Goal: Task Accomplishment & Management: Complete application form

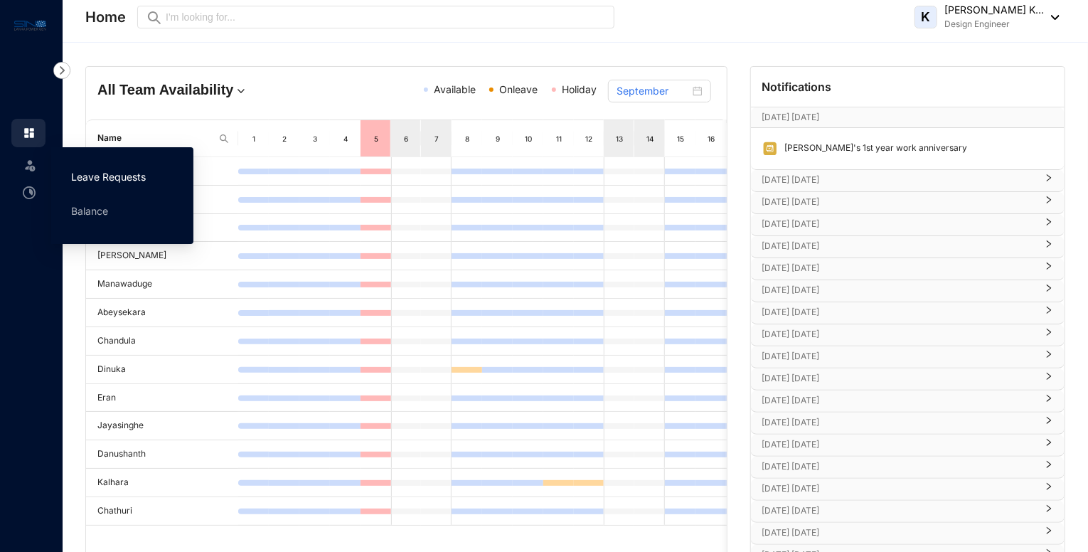
click at [114, 183] on link "Leave Requests" at bounding box center [108, 177] width 75 height 12
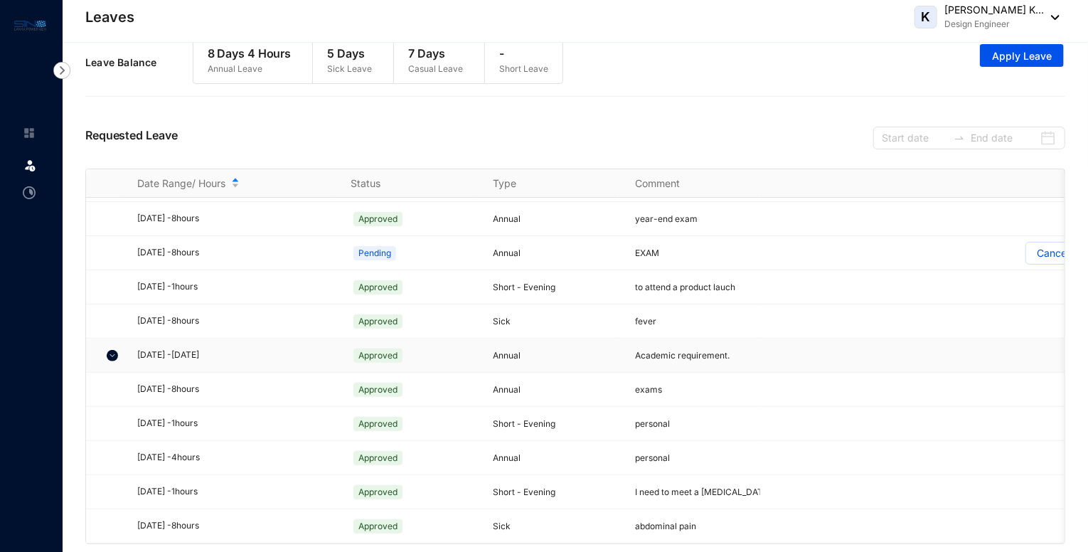
scroll to position [24, 0]
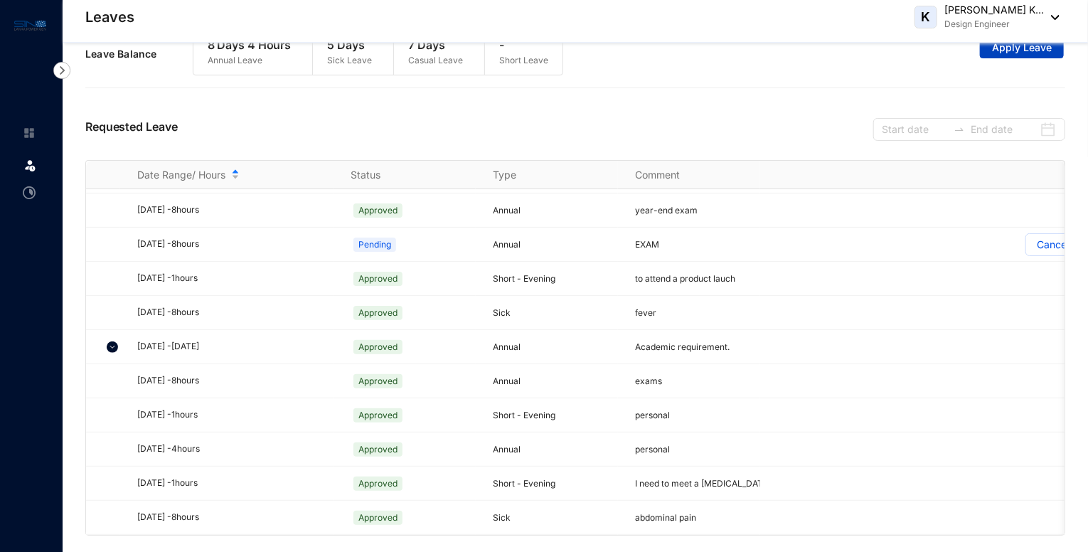
click at [994, 55] on button "Apply Leave" at bounding box center [1022, 47] width 84 height 23
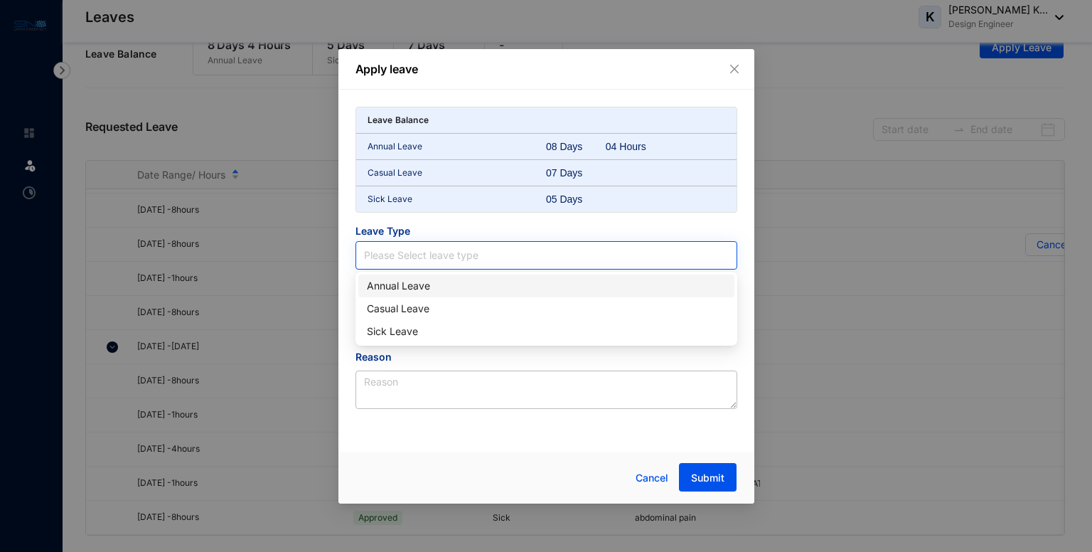
click at [407, 252] on input "search" at bounding box center [546, 255] width 365 height 27
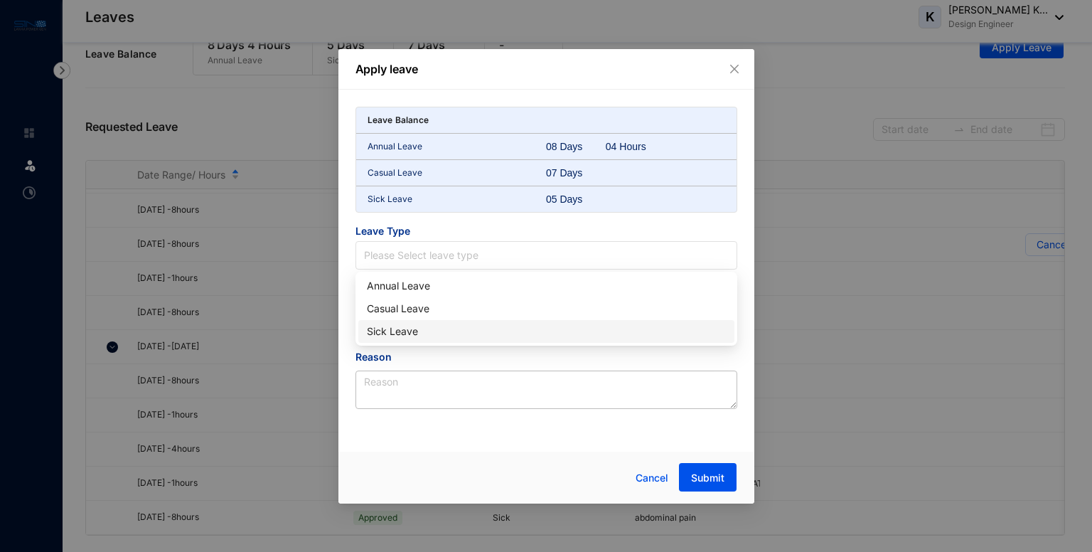
click at [391, 325] on div "Sick Leave" at bounding box center [546, 331] width 359 height 16
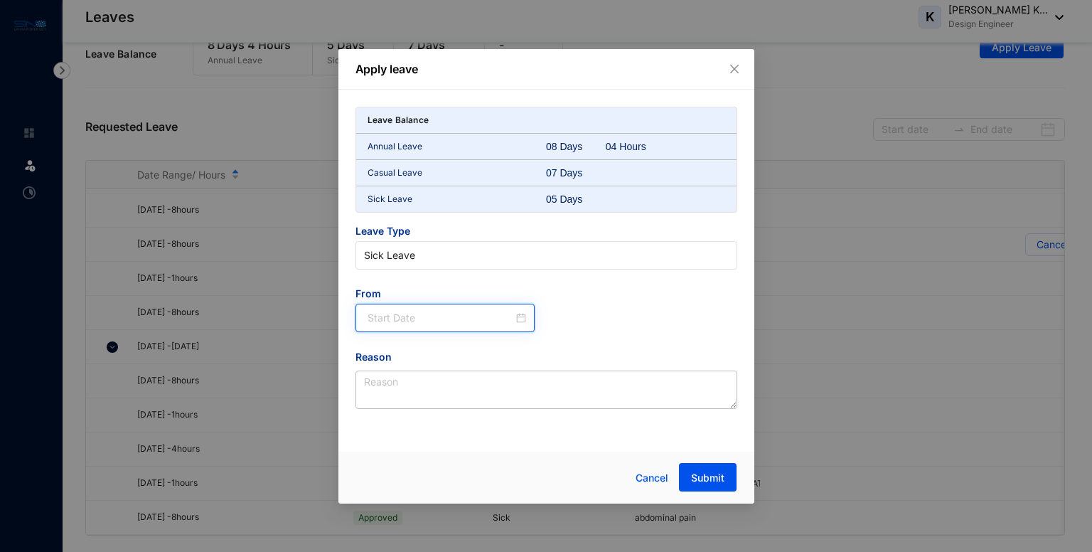
click at [453, 322] on input at bounding box center [440, 318] width 146 height 16
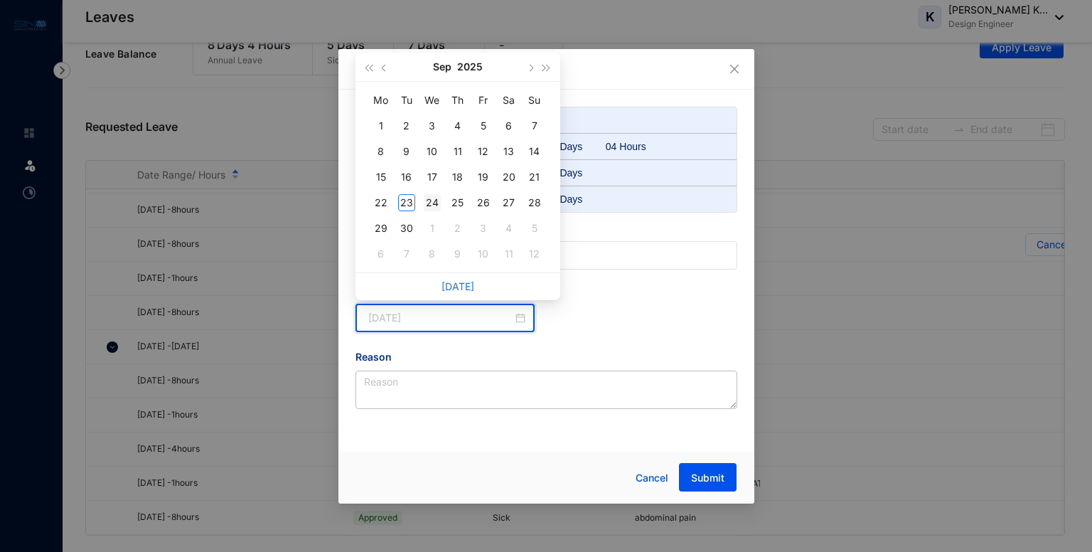
type input "[DATE]"
click at [428, 203] on div "24" at bounding box center [432, 202] width 17 height 17
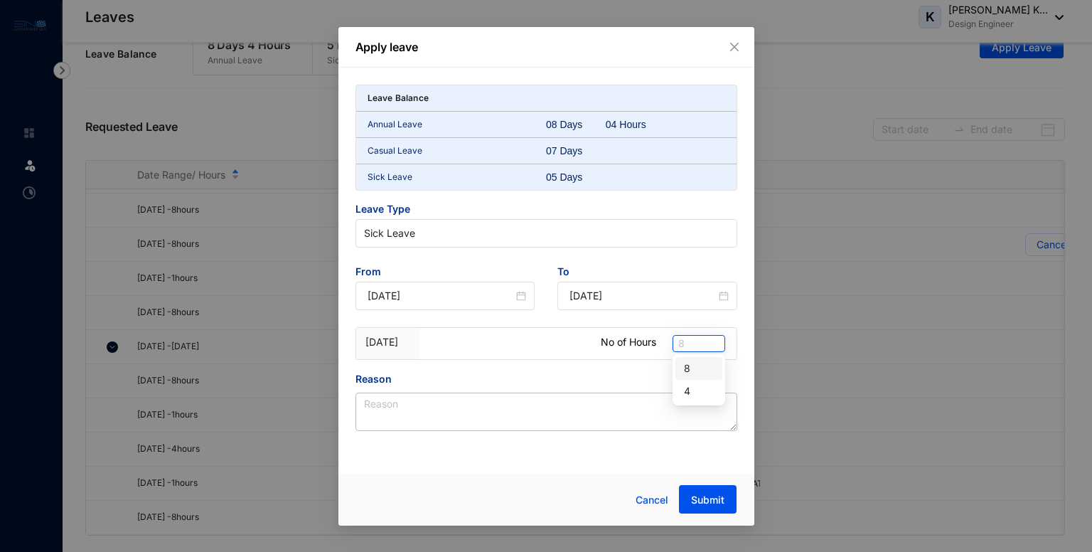
click at [691, 343] on span "8" at bounding box center [698, 344] width 41 height 16
click at [684, 392] on div "4" at bounding box center [699, 391] width 30 height 16
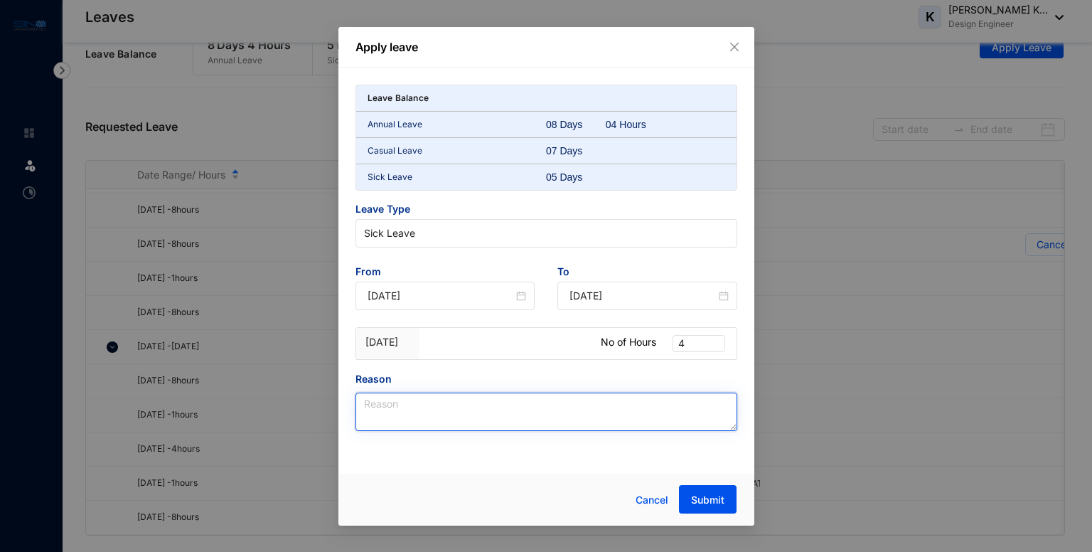
click at [395, 412] on textarea "Reason" at bounding box center [546, 411] width 382 height 38
click at [401, 406] on textarea "Arrange to meet" at bounding box center [546, 411] width 382 height 38
click at [470, 406] on textarea "Arrange to meet" at bounding box center [546, 411] width 382 height 38
type textarea "A"
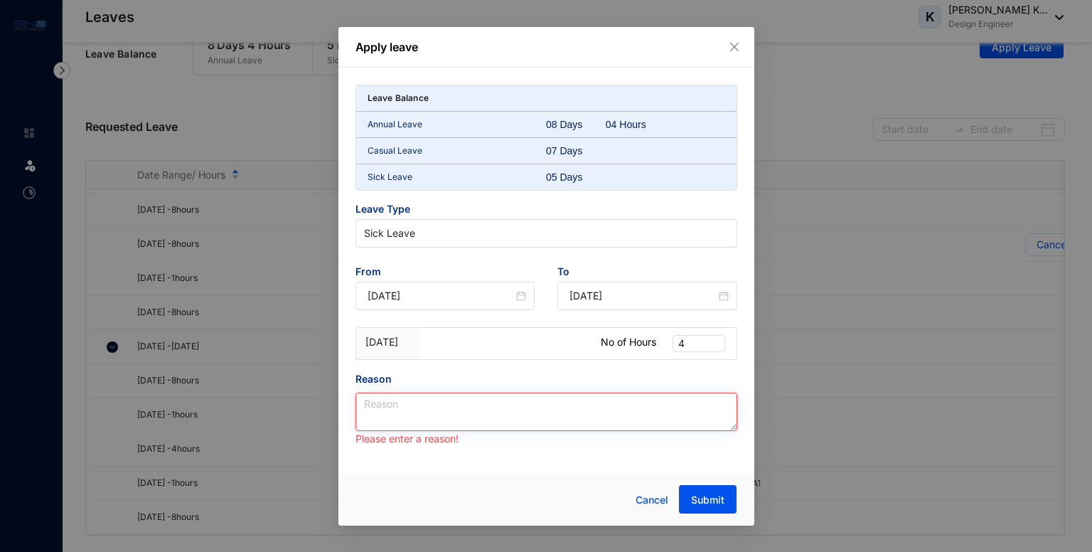
paste textarea "[MEDICAL_DATA]"
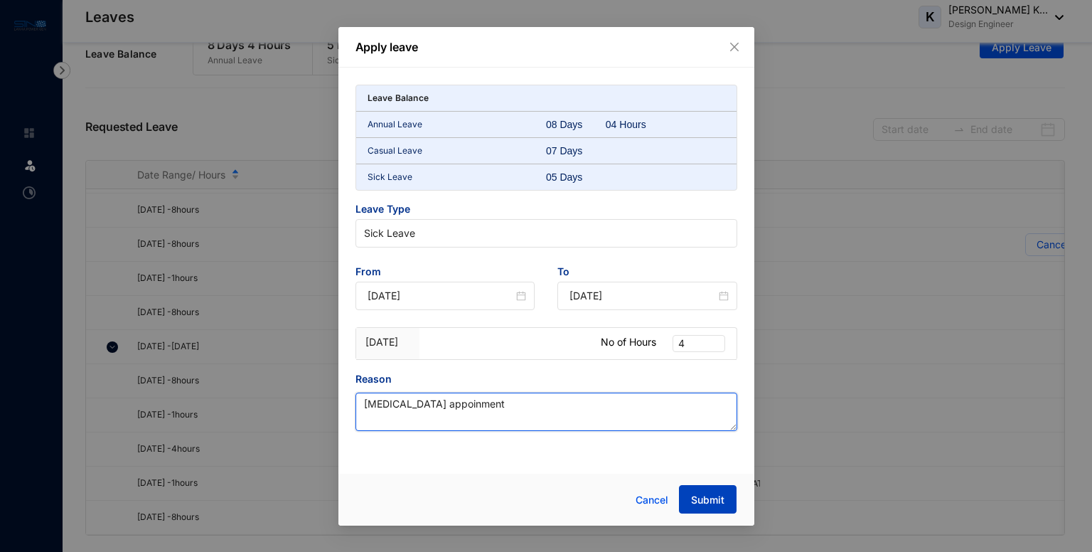
type textarea "[MEDICAL_DATA] appoinment"
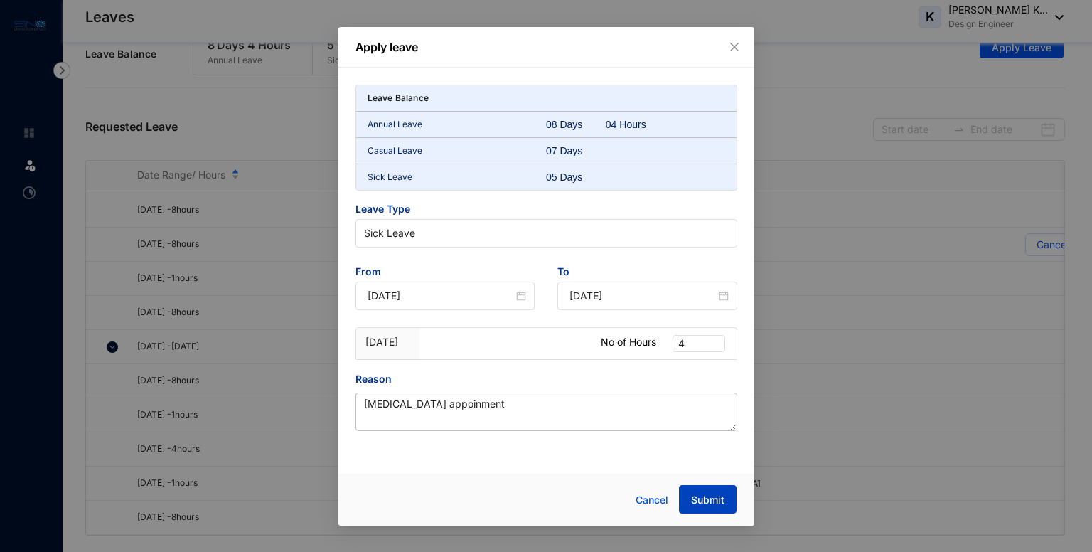
click at [707, 498] on span "Submit" at bounding box center [707, 500] width 33 height 14
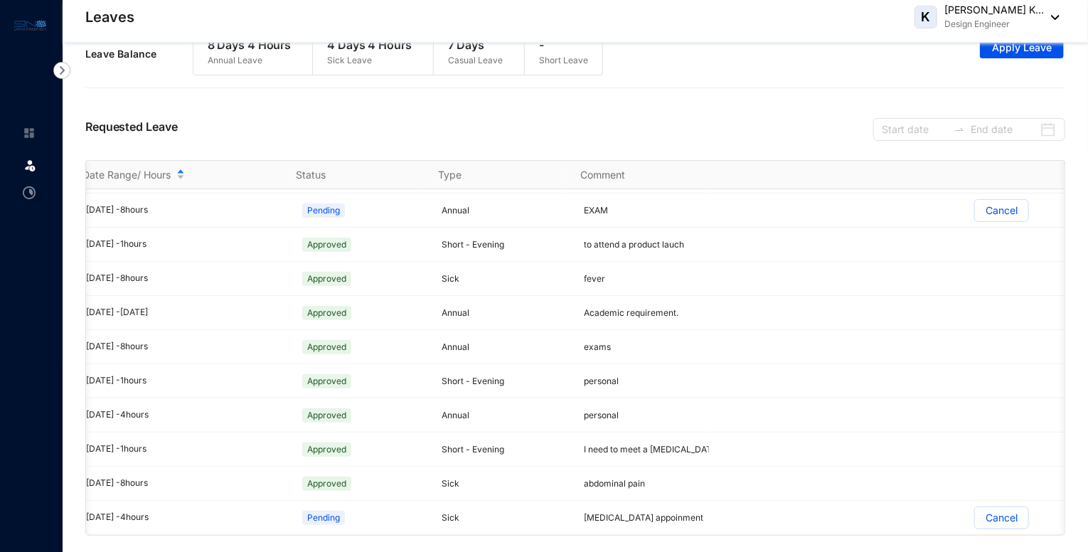
scroll to position [0, 0]
